Goal: Transaction & Acquisition: Book appointment/travel/reservation

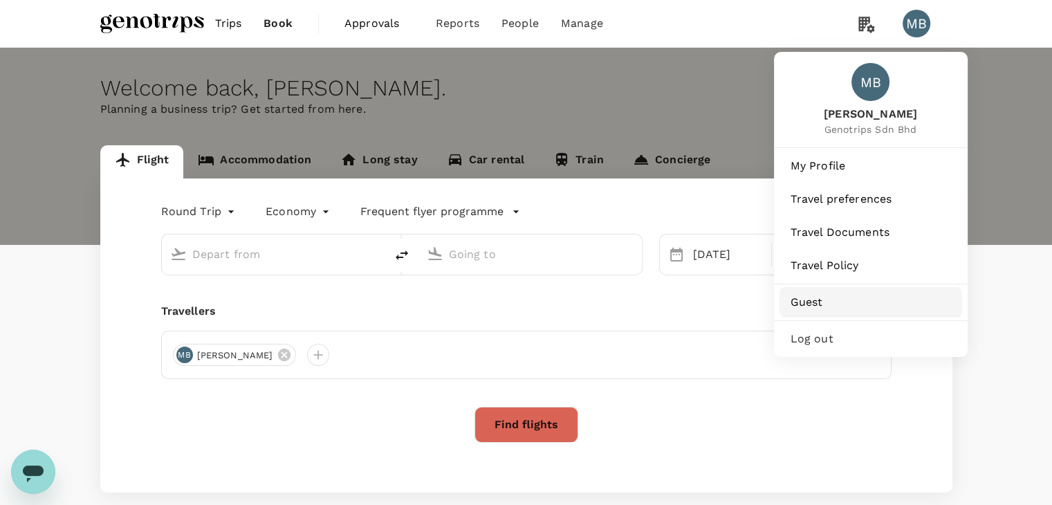
type input "Kuching Intl (KCH)"
type input "Miri Intl (MYY)"
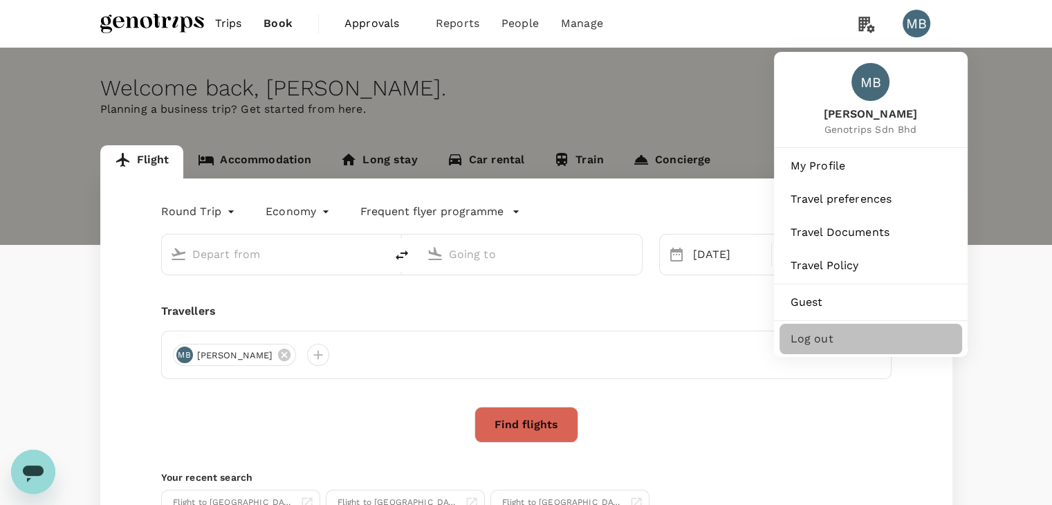
click at [843, 347] on span "Log out" at bounding box center [870, 338] width 160 height 17
type input "Kuching Intl (KCH)"
type input "Miri Intl (MYY)"
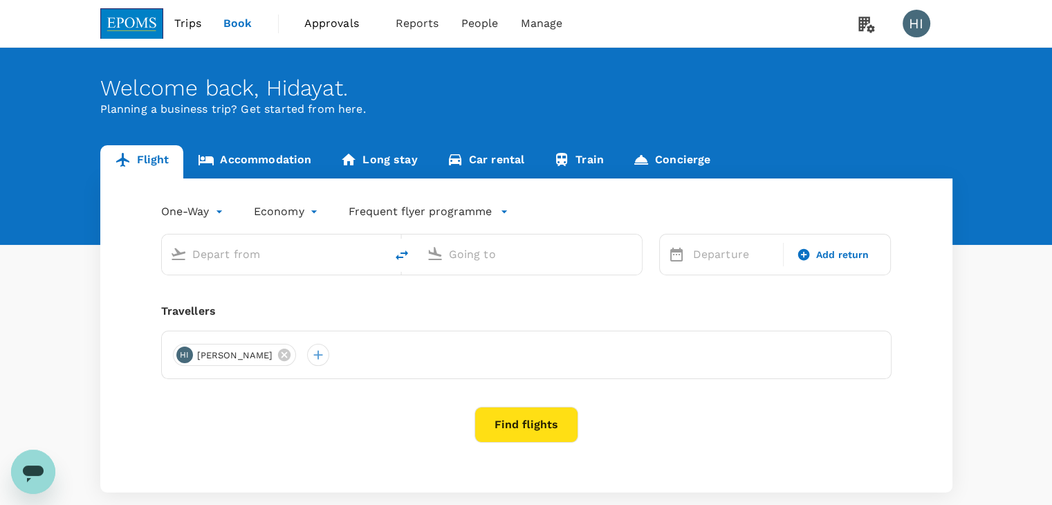
type input "Kuala Lumpur Intl ([GEOGRAPHIC_DATA])"
type input "Kota Kinabalu Intl (BKI)"
type input "Kuala Lumpur Intl ([GEOGRAPHIC_DATA])"
type input "Kota Kinabalu Intl (BKI)"
